Goal: Information Seeking & Learning: Learn about a topic

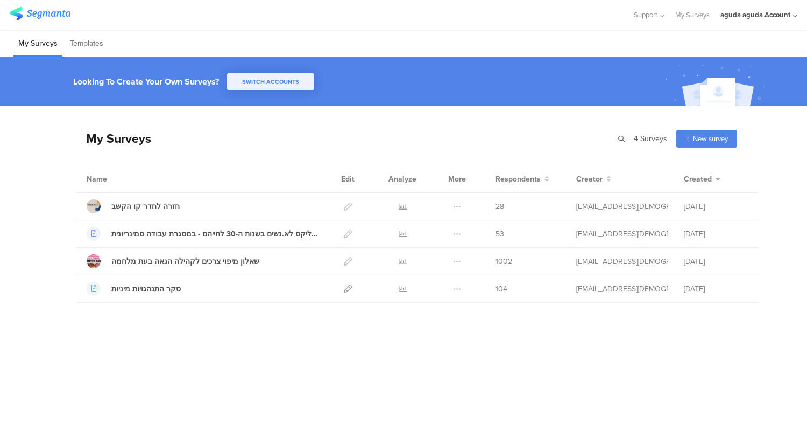
click at [777, 13] on div "aguda aguda Account" at bounding box center [755, 15] width 70 height 10
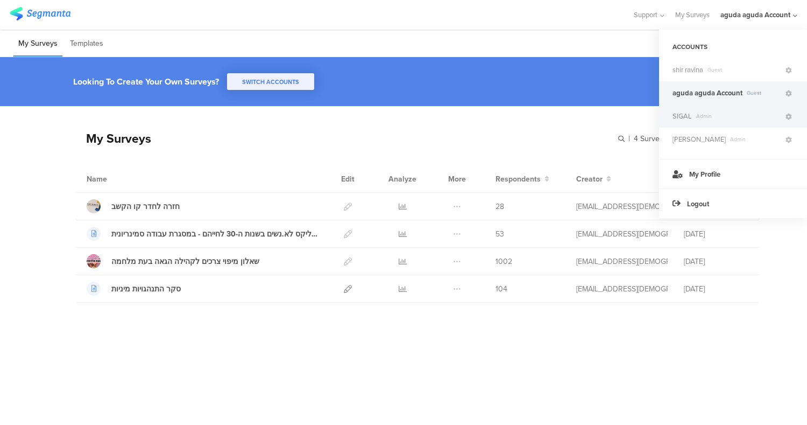
click at [686, 115] on span "SIGAL" at bounding box center [682, 116] width 19 height 10
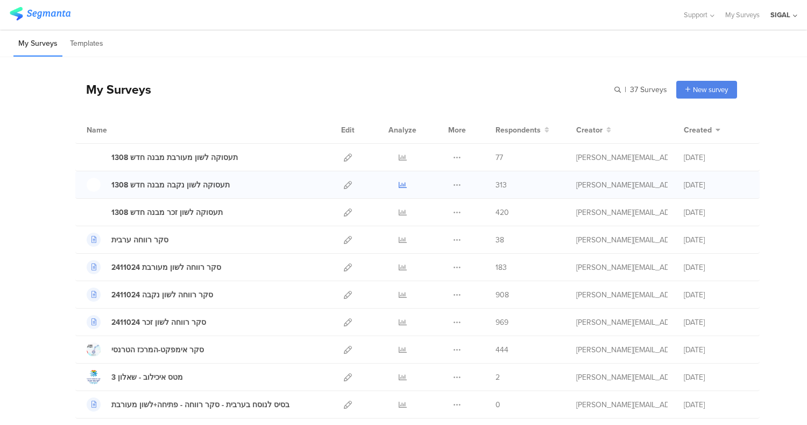
click at [399, 181] on icon at bounding box center [403, 185] width 8 height 8
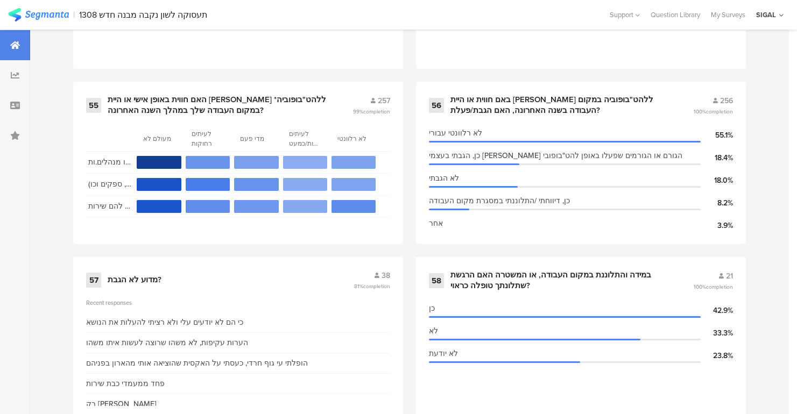
scroll to position [5133, 0]
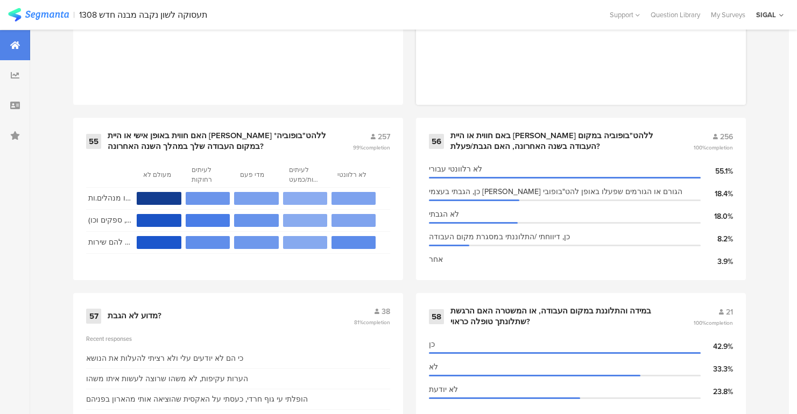
click at [681, 58] on div "חלק רביעי: אקלים במקום העבודההשאלות הבאות יעסקו בהתנסויות ובתובנות שלך כלהט"ב ב…" at bounding box center [581, 38] width 304 height 108
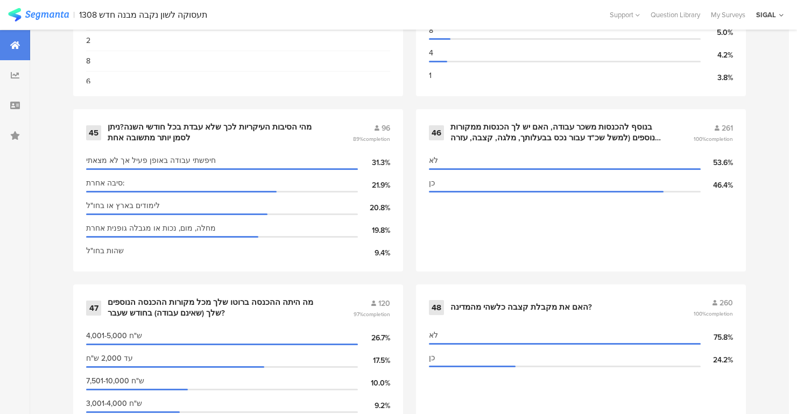
scroll to position [4259, 0]
